Goal: Task Accomplishment & Management: Use online tool/utility

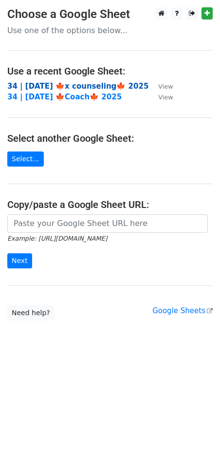
click at [104, 82] on strong "34 | OCT 4 🍁x counseling🍁 2025" at bounding box center [77, 86] width 141 height 9
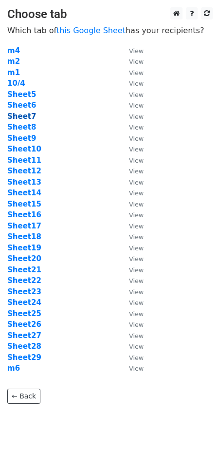
click at [24, 115] on strong "Sheet7" at bounding box center [21, 116] width 29 height 9
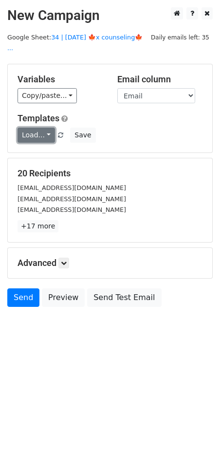
click at [37, 127] on link "Load..." at bounding box center [36, 134] width 37 height 15
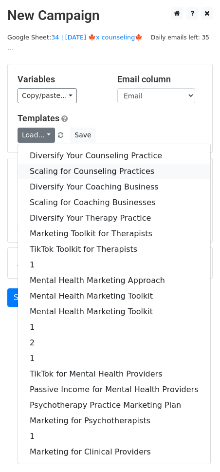
click at [68, 163] on link "Scaling for Counseling Practices" at bounding box center [114, 171] width 192 height 16
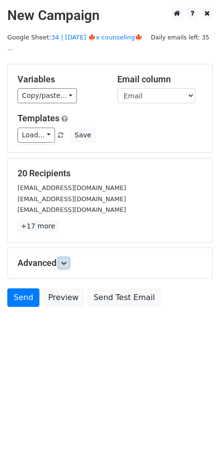
click at [67, 260] on icon at bounding box center [64, 263] width 6 height 6
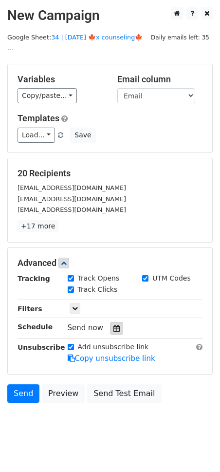
click at [113, 325] on icon at bounding box center [116, 328] width 6 height 7
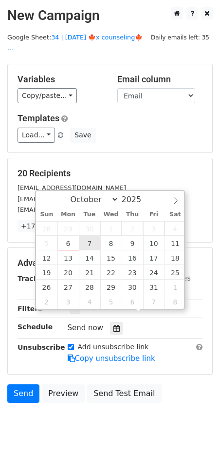
type input "2025-10-07 12:00"
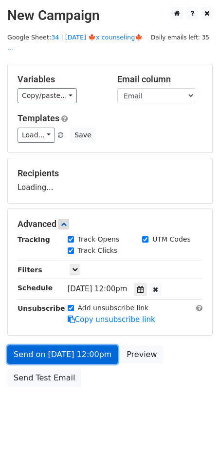
click at [75, 345] on link "Send on Oct 7 at 12:00pm" at bounding box center [62, 354] width 110 height 18
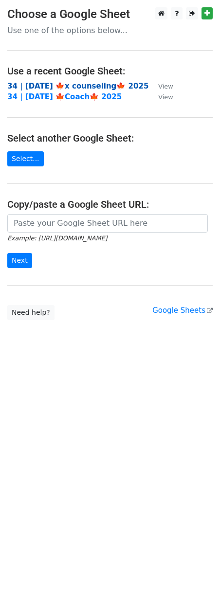
click at [47, 84] on strong "34 | OCT 4 🍁x counseling🍁 2025" at bounding box center [77, 86] width 141 height 9
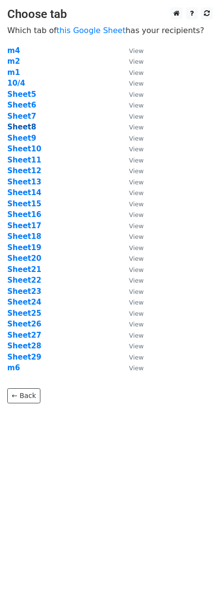
click at [28, 126] on strong "Sheet8" at bounding box center [21, 127] width 29 height 9
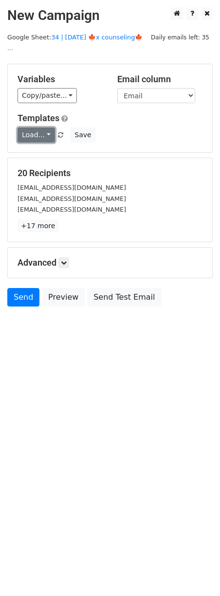
click at [38, 127] on link "Load..." at bounding box center [36, 134] width 37 height 15
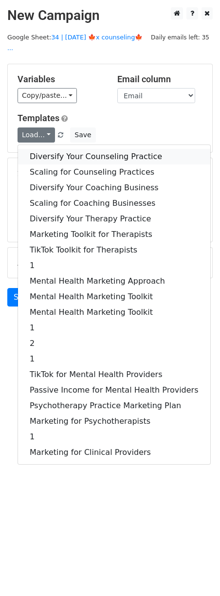
click at [56, 149] on link "Diversify Your Counseling Practice" at bounding box center [114, 157] width 192 height 16
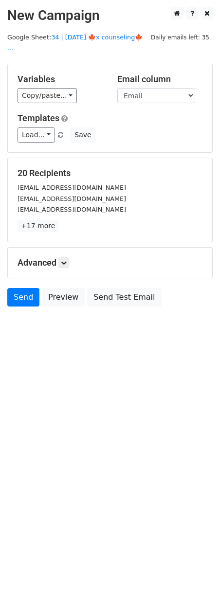
click at [64, 248] on div "Advanced Tracking Track Opens UTM Codes Track Clicks Filters Only include sprea…" at bounding box center [110, 263] width 204 height 30
click at [67, 257] on link at bounding box center [63, 262] width 11 height 11
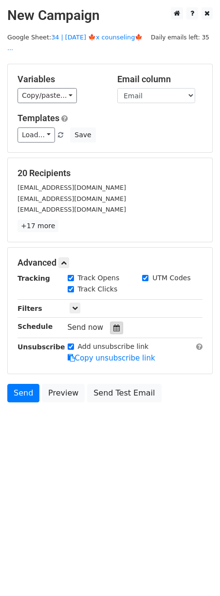
click at [114, 325] on icon at bounding box center [116, 328] width 6 height 7
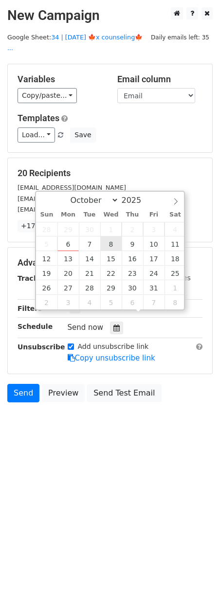
type input "2025-10-08 12:00"
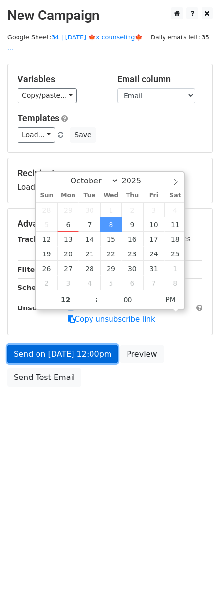
click at [91, 345] on link "Send on Oct 8 at 12:00pm" at bounding box center [62, 354] width 110 height 18
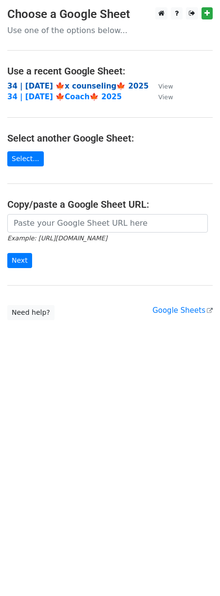
click at [80, 88] on strong "34 | OCT 4 🍁x counseling🍁 2025" at bounding box center [77, 86] width 141 height 9
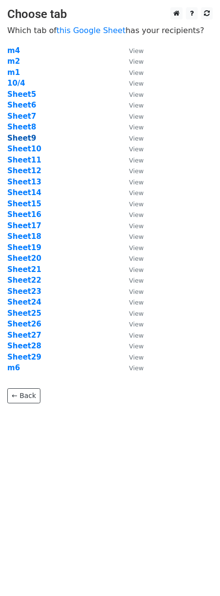
click at [26, 139] on strong "Sheet9" at bounding box center [21, 138] width 29 height 9
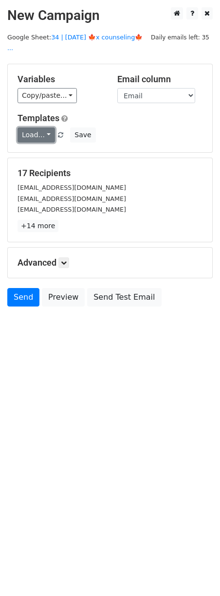
click at [40, 127] on link "Load..." at bounding box center [36, 134] width 37 height 15
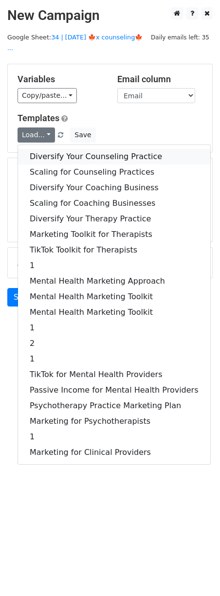
click at [53, 149] on link "Diversify Your Counseling Practice" at bounding box center [114, 157] width 192 height 16
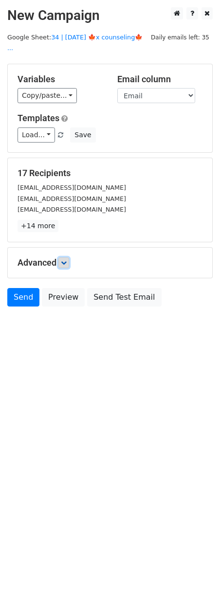
click at [67, 260] on icon at bounding box center [64, 263] width 6 height 6
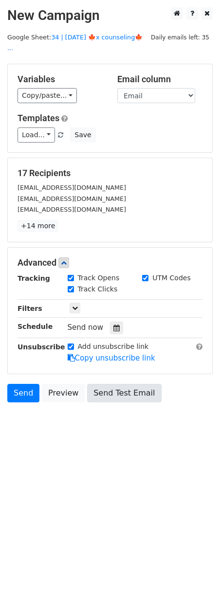
click at [110, 322] on div at bounding box center [116, 328] width 13 height 13
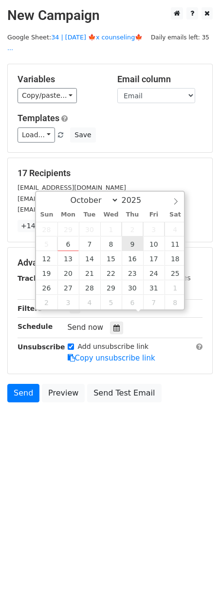
type input "2025-10-09 12:00"
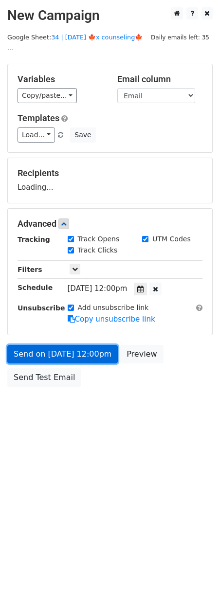
click at [96, 349] on link "Send on Oct 9 at 12:00pm" at bounding box center [62, 354] width 110 height 18
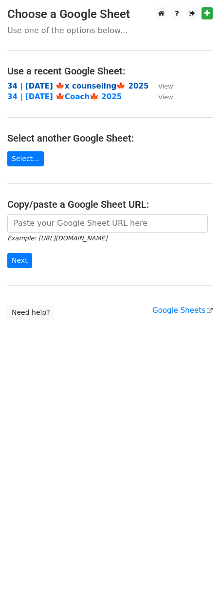
click at [80, 89] on strong "34 | OCT 4 🍁x counseling🍁 2025" at bounding box center [77, 86] width 141 height 9
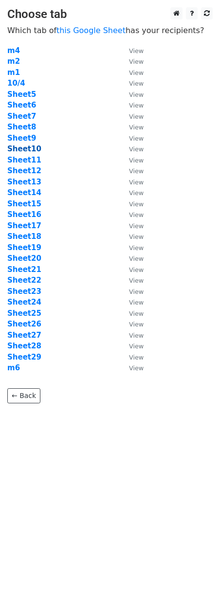
click at [18, 145] on strong "Sheet10" at bounding box center [24, 149] width 34 height 9
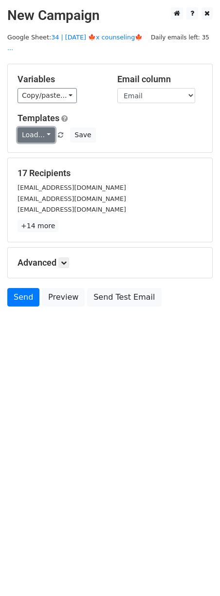
click at [41, 127] on link "Load..." at bounding box center [36, 134] width 37 height 15
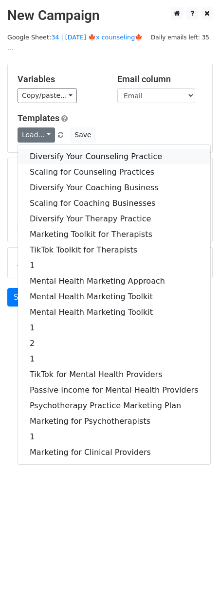
click at [53, 149] on link "Diversify Your Counseling Practice" at bounding box center [114, 157] width 192 height 16
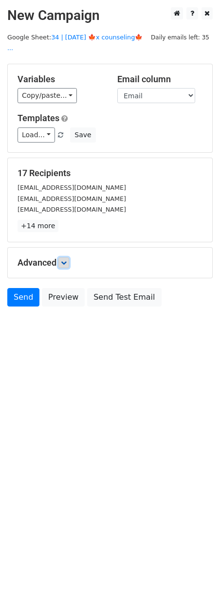
click at [64, 260] on icon at bounding box center [64, 263] width 6 height 6
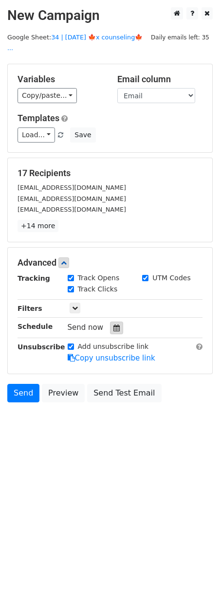
click at [113, 322] on div at bounding box center [116, 328] width 13 height 13
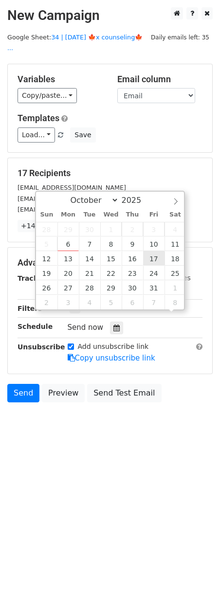
scroll to position [0, 0]
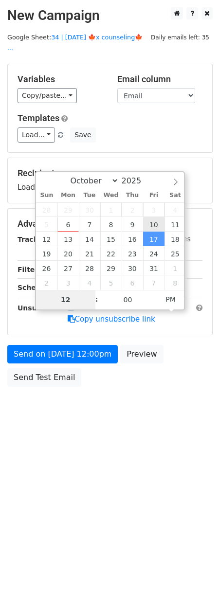
type input "2025-10-10 12:00"
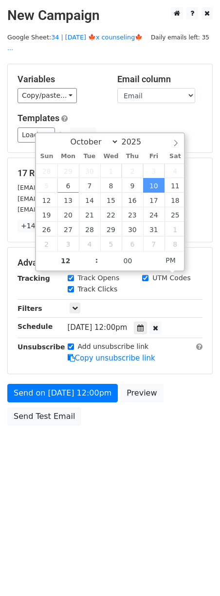
click at [95, 342] on label "Add unsubscribe link" at bounding box center [113, 347] width 71 height 10
click at [74, 344] on input "Add unsubscribe link" at bounding box center [71, 347] width 6 height 6
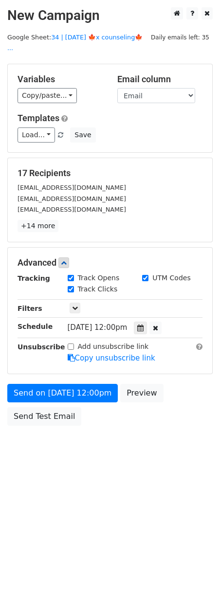
click at [75, 342] on div "Add unsubscribe link" at bounding box center [108, 347] width 81 height 10
click at [73, 344] on input "Add unsubscribe link" at bounding box center [71, 347] width 6 height 6
checkbox input "true"
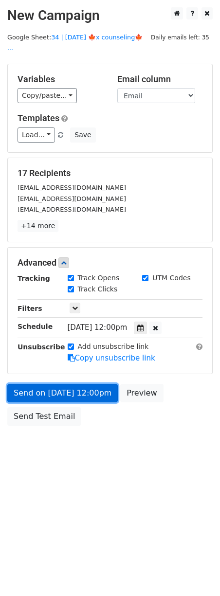
click at [64, 384] on link "Send on Oct 10 at 12:00pm" at bounding box center [62, 393] width 110 height 18
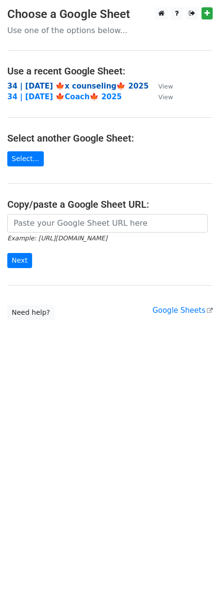
click at [78, 83] on strong "34 | OCT 4 🍁x counseling🍁 2025" at bounding box center [77, 86] width 141 height 9
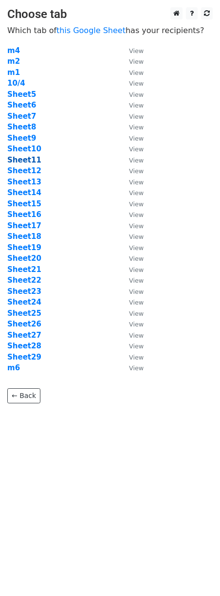
click at [18, 163] on strong "Sheet11" at bounding box center [24, 160] width 34 height 9
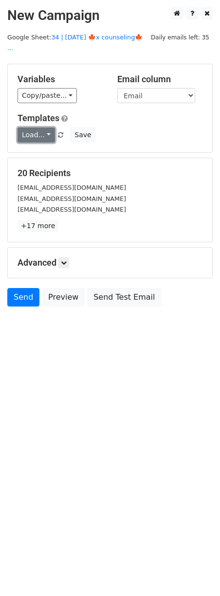
click at [43, 127] on link "Load..." at bounding box center [36, 134] width 37 height 15
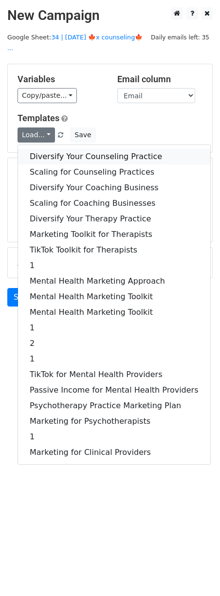
click at [52, 149] on link "Diversify Your Counseling Practice" at bounding box center [114, 157] width 192 height 16
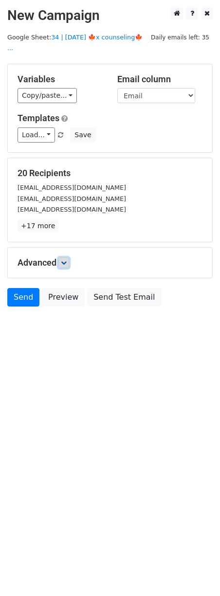
click at [65, 260] on icon at bounding box center [64, 263] width 6 height 6
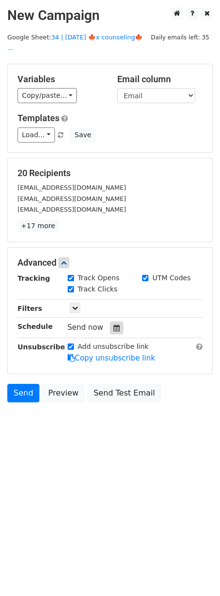
click at [113, 325] on icon at bounding box center [116, 328] width 6 height 7
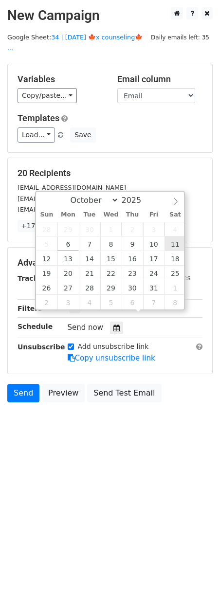
type input "2025-10-11 12:00"
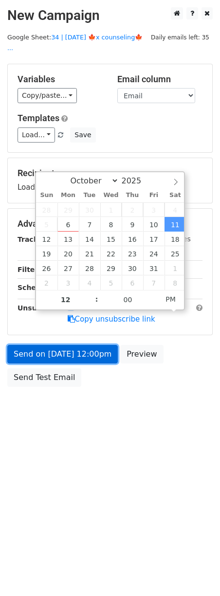
click at [73, 345] on link "Send on Oct 11 at 12:00pm" at bounding box center [62, 354] width 110 height 18
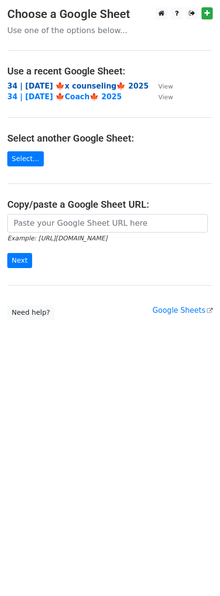
click at [57, 83] on strong "34 | [DATE] 🍁x counseling🍁 2025" at bounding box center [77, 86] width 141 height 9
